Goal: Check status: Check status

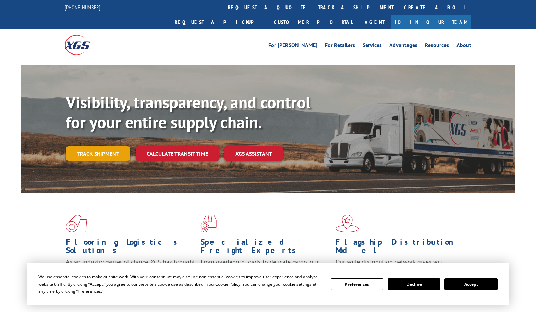
click at [106, 146] on link "Track shipment" at bounding box center [98, 153] width 64 height 14
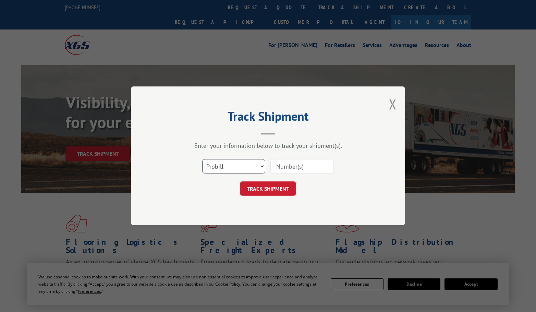
click at [231, 164] on select "Select category... Probill BOL PO" at bounding box center [233, 166] width 63 height 14
select select "bol"
click at [202, 159] on select "Select category... Probill BOL PO" at bounding box center [233, 166] width 63 height 14
click at [306, 166] on input at bounding box center [301, 166] width 63 height 14
paste input "2859014"
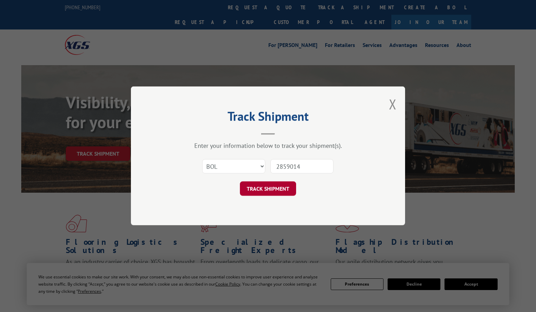
type input "2859014"
click at [272, 187] on button "TRACK SHIPMENT" at bounding box center [268, 189] width 56 height 14
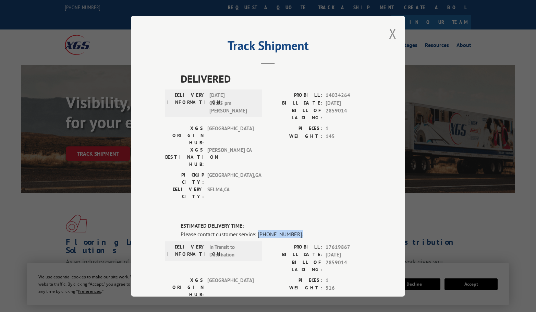
drag, startPoint x: 256, startPoint y: 196, endPoint x: 292, endPoint y: 197, distance: 35.7
click at [292, 230] on div "Please contact customer service: [PHONE_NUMBER]." at bounding box center [276, 234] width 190 height 8
copy div "[PHONE_NUMBER]."
click at [351, 284] on span "516" at bounding box center [348, 288] width 45 height 8
click at [389, 39] on button "Close modal" at bounding box center [393, 33] width 8 height 18
